Goal: Information Seeking & Learning: Learn about a topic

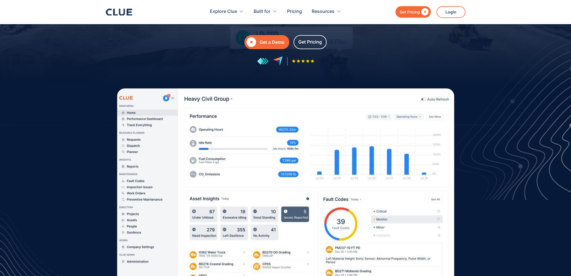
scroll to position [112, 0]
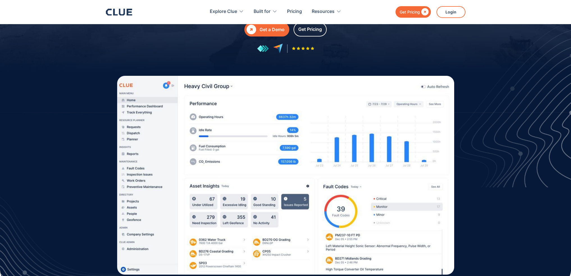
click at [139, 113] on img at bounding box center [285, 175] width 337 height 199
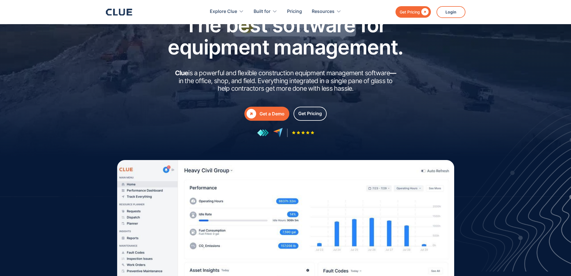
scroll to position [28, 0]
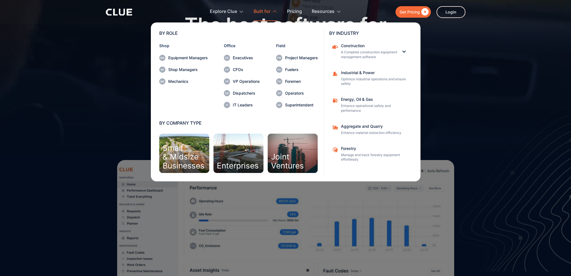
click at [126, 117] on nav "BY ROLE Shop Equipment Managers Shop Managers Mechanics Office Executives CFOs …" at bounding box center [286, 101] width 360 height 160
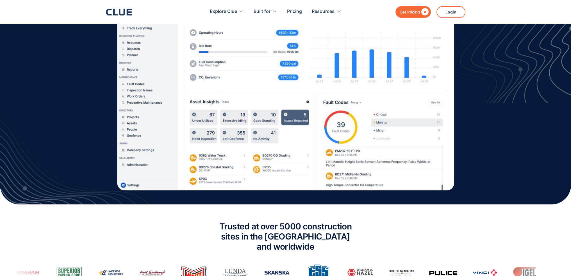
scroll to position [56, 0]
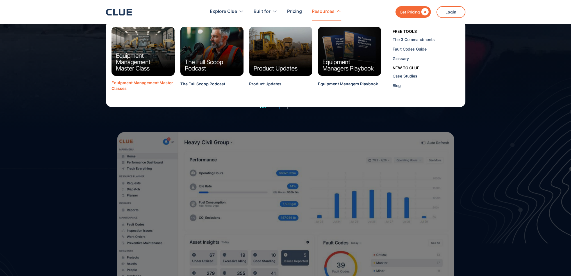
drag, startPoint x: 140, startPoint y: 82, endPoint x: 132, endPoint y: 85, distance: 7.9
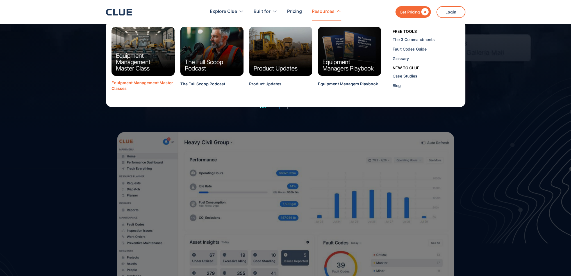
click at [140, 82] on div "Equipment Management Master Classes" at bounding box center [143, 86] width 63 height 12
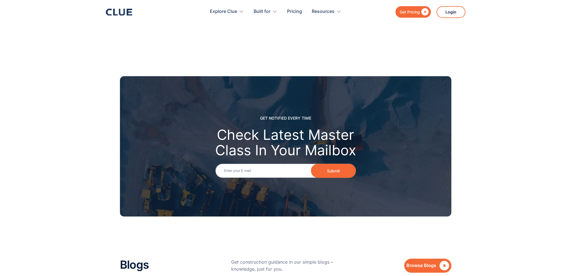
scroll to position [453, 0]
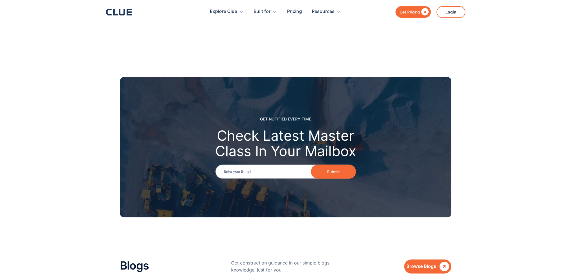
click at [416, 10] on div "Get Pricing" at bounding box center [410, 11] width 20 height 7
click at [79, 120] on section "GET NOTIFIED EVERY TIME Check Latest Master Class In Your Mailbox Email Submit" at bounding box center [285, 144] width 571 height 174
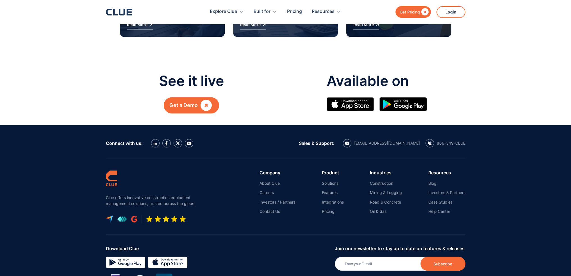
scroll to position [846, 0]
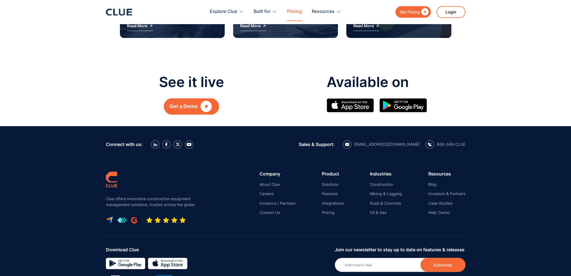
click at [291, 12] on link "Pricing" at bounding box center [294, 12] width 15 height 18
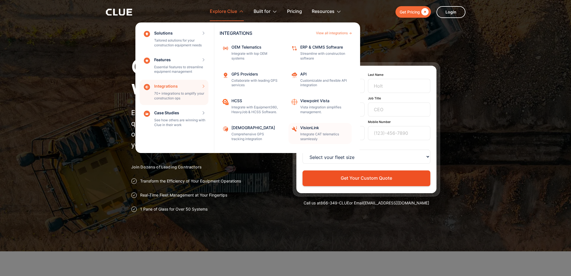
click at [314, 135] on p "Integrate CAT telematics seamlessly" at bounding box center [324, 137] width 48 height 10
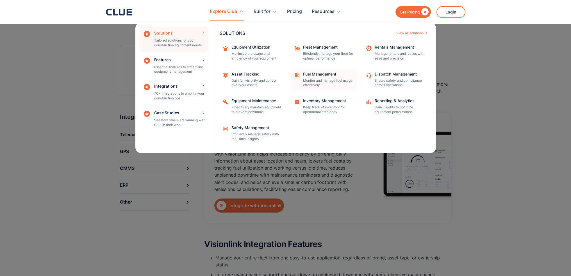
click at [313, 86] on p "Monitor and manage fuel usage effectively" at bounding box center [328, 83] width 51 height 10
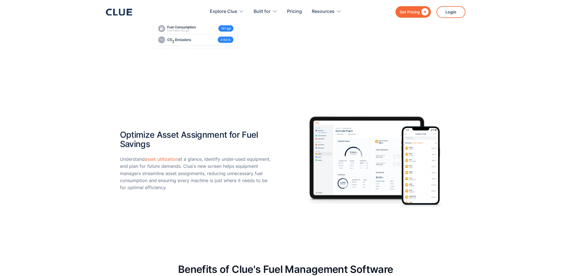
scroll to position [1489, 0]
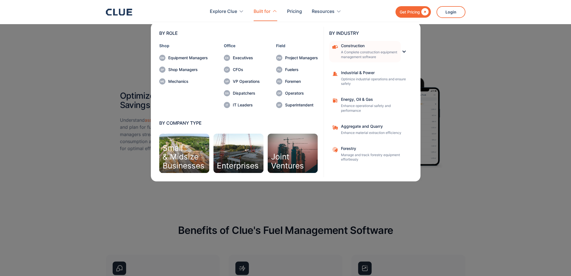
click at [362, 54] on p "A Complete construction equipment management software" at bounding box center [369, 55] width 56 height 10
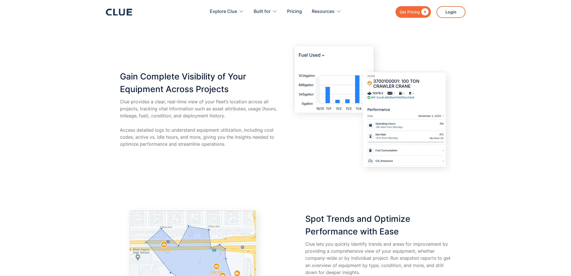
scroll to position [899, 0]
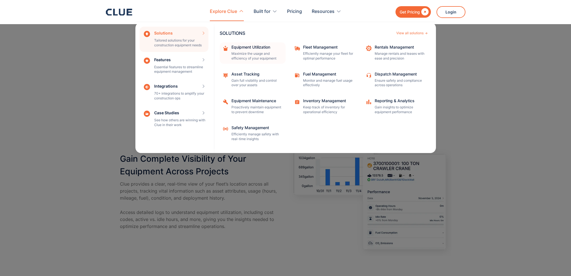
click at [241, 48] on div "Equipment Utilization" at bounding box center [256, 47] width 51 height 4
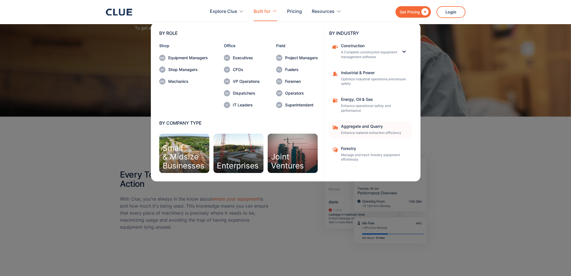
scroll to position [702, 0]
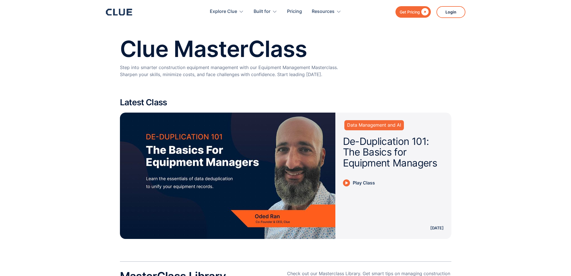
scroll to position [846, 0]
